Goal: Entertainment & Leisure: Consume media (video, audio)

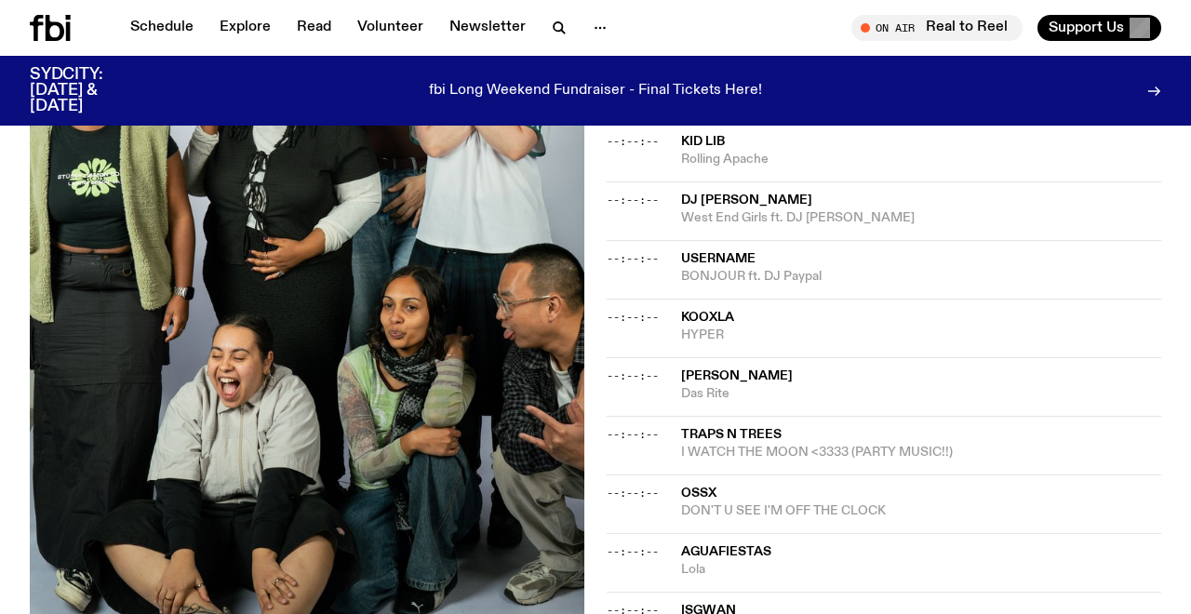
scroll to position [2314, 0]
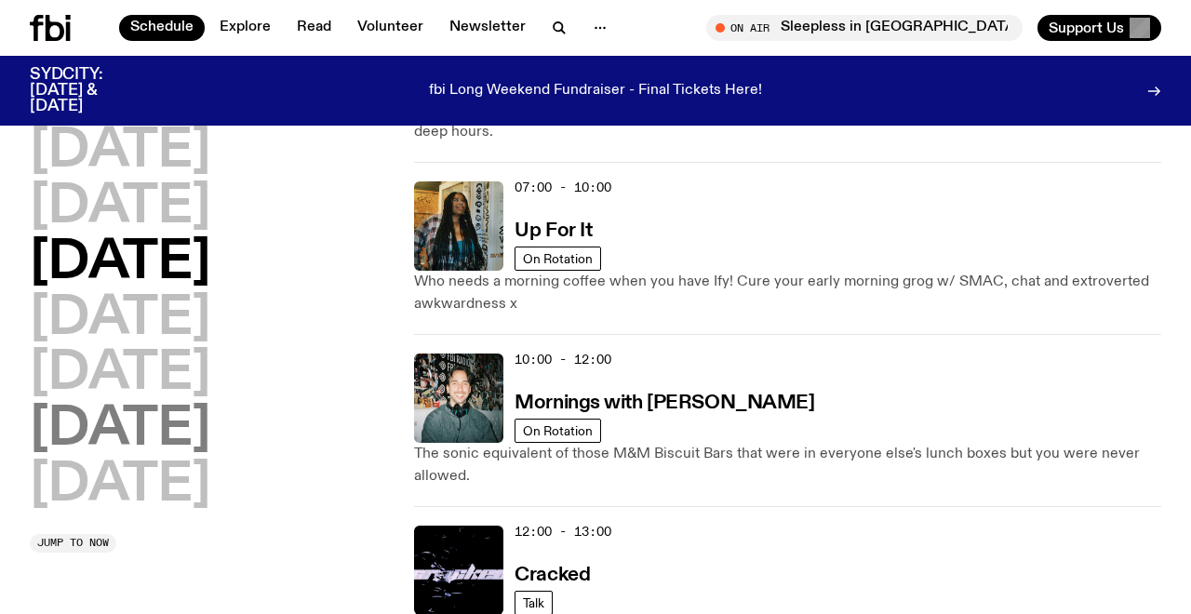
click at [161, 446] on h2 "[DATE]" at bounding box center [120, 430] width 181 height 52
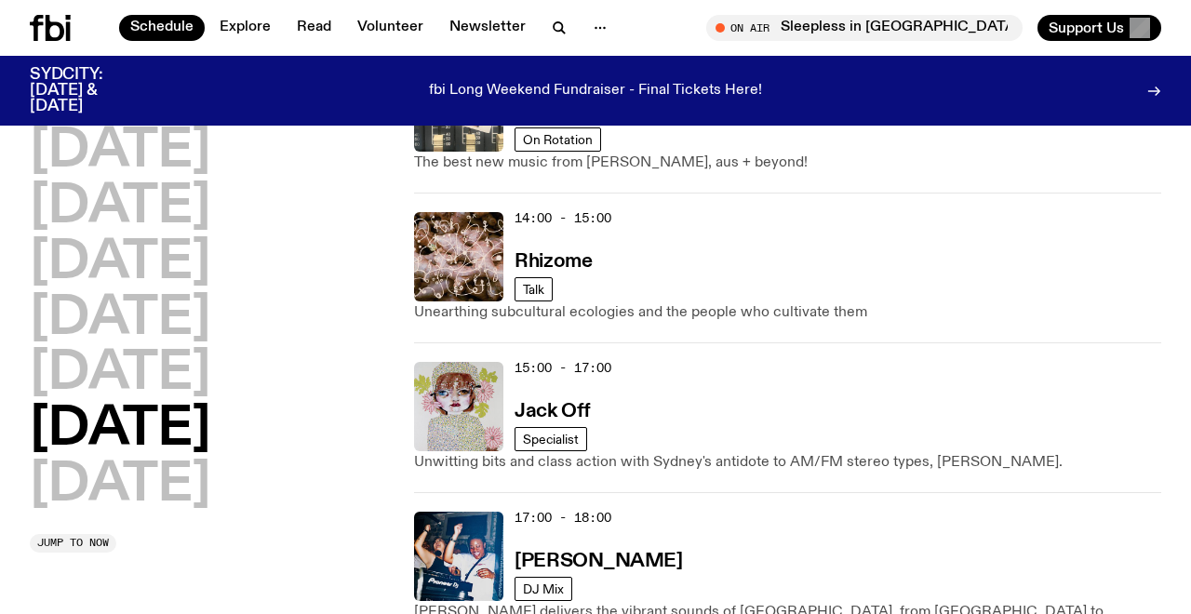
scroll to position [1053, 0]
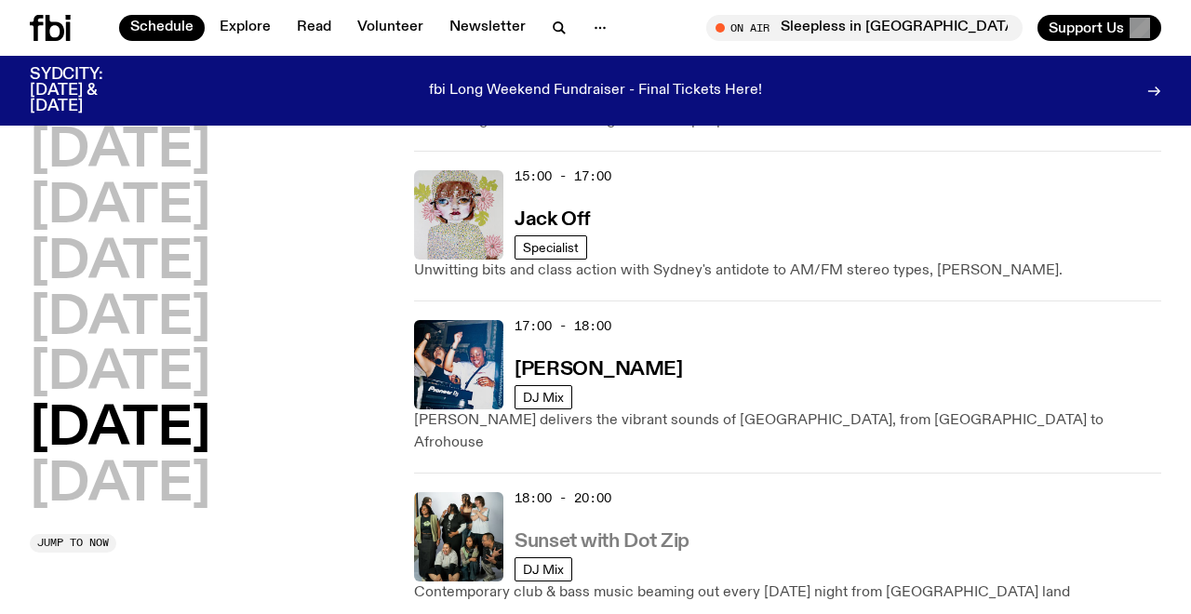
click at [569, 532] on h3 "Sunset with Dot Zip" at bounding box center [602, 542] width 175 height 20
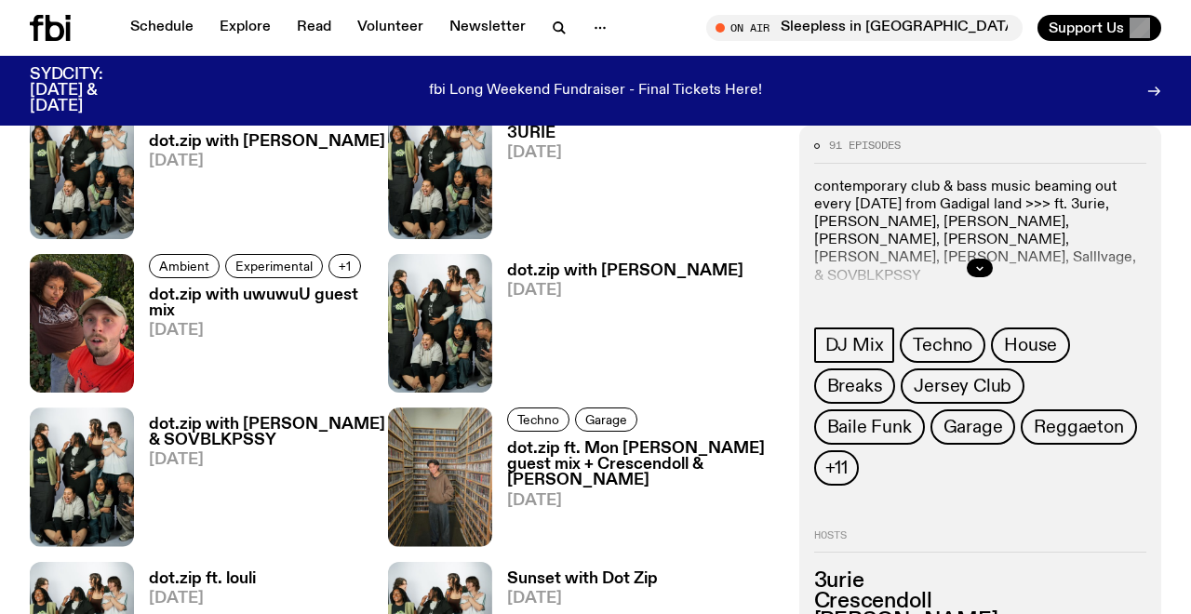
scroll to position [1370, 0]
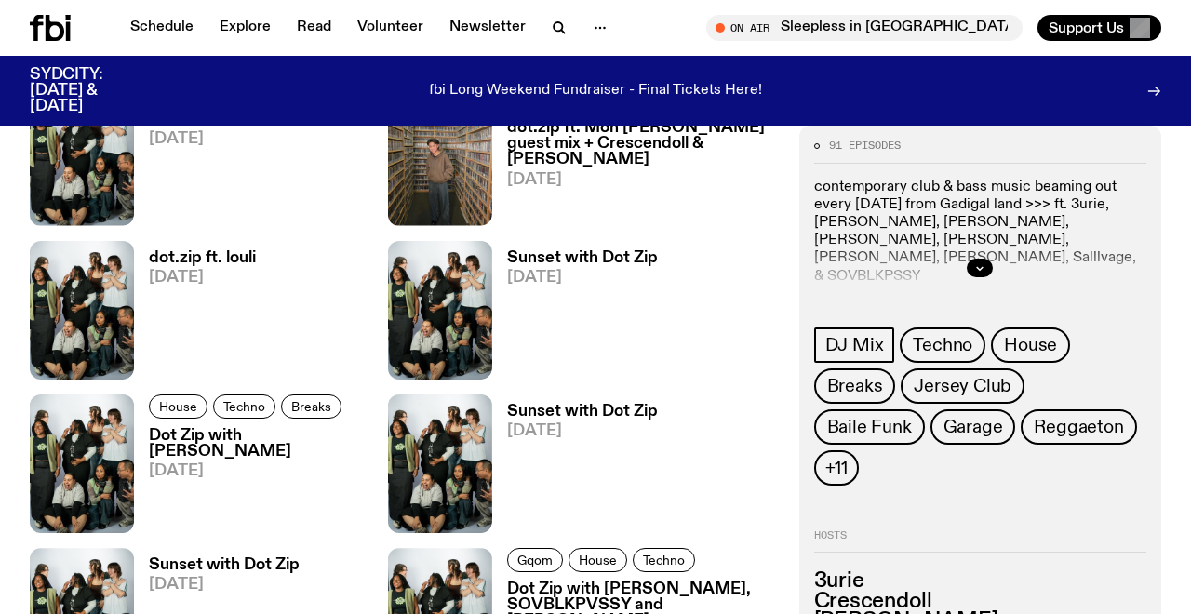
click at [224, 260] on h3 "dot.zip ft. louli" at bounding box center [202, 258] width 107 height 16
